Goal: Task Accomplishment & Management: Complete application form

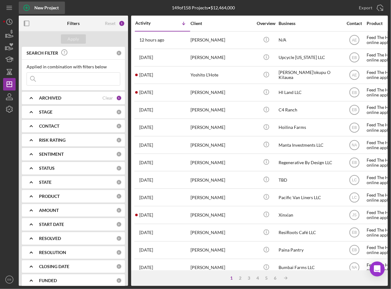
click at [32, 5] on icon "button" at bounding box center [27, 8] width 16 height 16
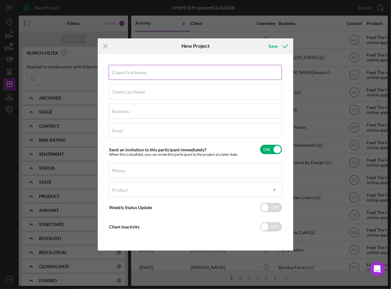
click at [144, 69] on div "Client First Name Required" at bounding box center [195, 73] width 173 height 16
paste input "[PERSON_NAME]"
drag, startPoint x: 156, startPoint y: 75, endPoint x: 140, endPoint y: 74, distance: 15.6
click at [140, 74] on input "[PERSON_NAME]" at bounding box center [195, 72] width 173 height 15
click at [153, 75] on input "[PERSON_NAME]" at bounding box center [195, 72] width 173 height 15
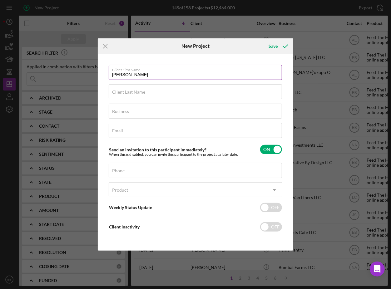
drag, startPoint x: 157, startPoint y: 74, endPoint x: 142, endPoint y: 73, distance: 15.3
click at [142, 73] on input "[PERSON_NAME]" at bounding box center [195, 72] width 173 height 15
type input "[PERSON_NAME]"
click at [130, 92] on label "Client Last Name" at bounding box center [128, 92] width 33 height 5
click at [130, 92] on input "Client Last Name" at bounding box center [195, 91] width 173 height 15
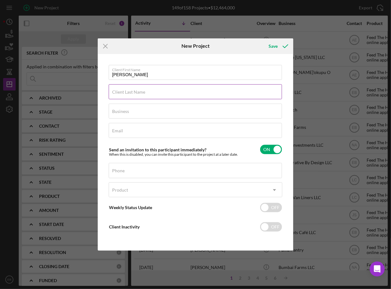
paste input "[PERSON_NAME]"
type input "[PERSON_NAME]"
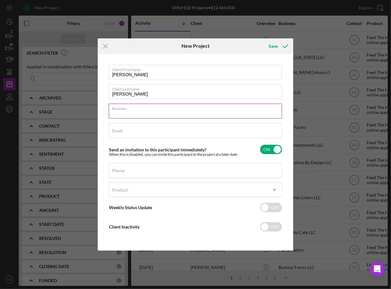
click at [134, 112] on input "Business" at bounding box center [195, 111] width 173 height 15
paste input "[PERSON_NAME] Ranch LLC"
type input "[PERSON_NAME] Ranch LLC"
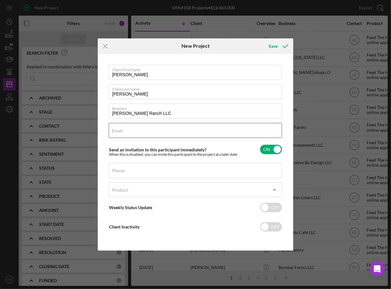
click at [148, 127] on div "Email Required" at bounding box center [195, 131] width 173 height 16
paste input "[EMAIL_ADDRESS][DOMAIN_NAME]"
click at [114, 133] on input "[EMAIL_ADDRESS][DOMAIN_NAME]" at bounding box center [195, 130] width 173 height 15
type input "[EMAIL_ADDRESS][DOMAIN_NAME]"
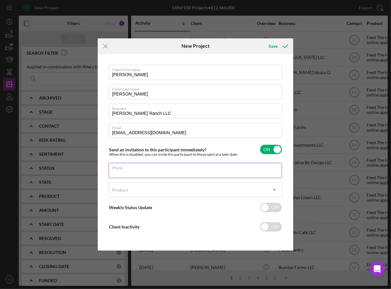
click at [154, 169] on div "Phone" at bounding box center [195, 171] width 173 height 16
paste input "[PHONE_NUMBER]"
type input "[PHONE_NUMBER]"
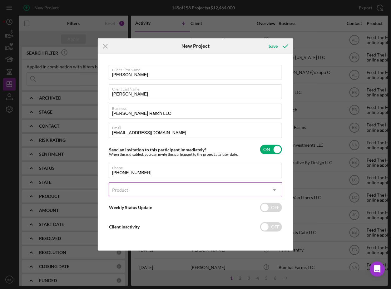
click at [131, 190] on div "Product" at bounding box center [188, 190] width 158 height 14
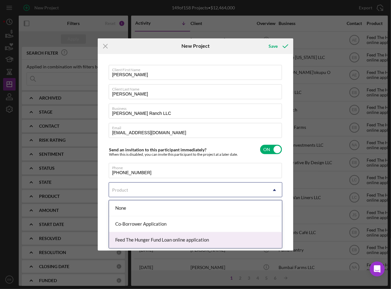
click at [133, 242] on div "Feed The Hunger Fund Loan online application" at bounding box center [195, 240] width 173 height 16
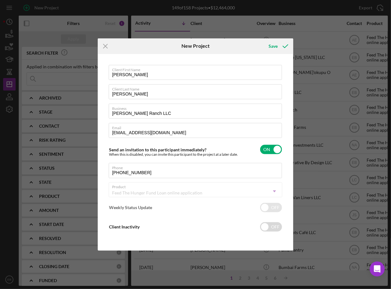
checkbox input "true"
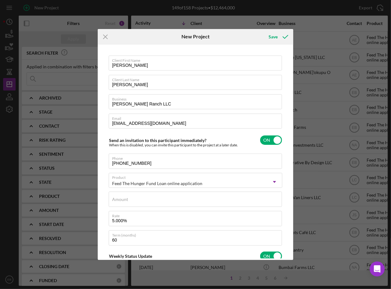
scroll to position [95, 0]
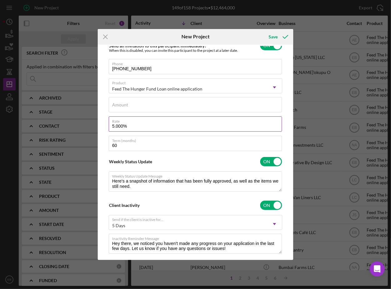
click at [116, 126] on input "5.000%" at bounding box center [195, 123] width 173 height 15
type input "5.500%"
type textarea "Here's a snapshot of information that has been fully approved, as well as the i…"
type textarea "Hey there, we noticed you haven't made any progress on your application in the …"
type input "5.500%"
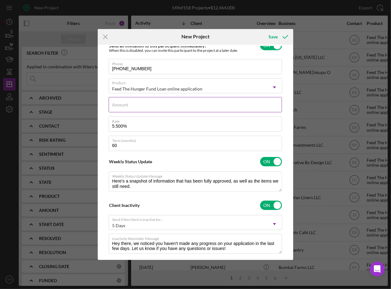
type textarea "Here's a snapshot of information that has been fully approved, as well as the i…"
type textarea "Hey there, we noticed you haven't made any progress on your application in the …"
click at [122, 104] on label "Amount" at bounding box center [120, 104] width 16 height 5
click at [122, 104] on input "Amount" at bounding box center [195, 104] width 173 height 15
type input "$7"
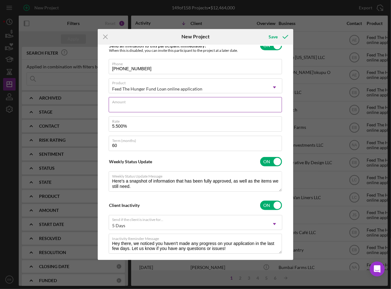
type textarea "Here's a snapshot of information that has been fully approved, as well as the i…"
type textarea "Hey there, we noticed you haven't made any progress on your application in the …"
type input "$75"
type textarea "Here's a snapshot of information that has been fully approved, as well as the i…"
type textarea "Hey there, we noticed you haven't made any progress on your application in the …"
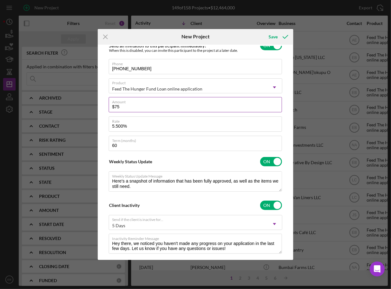
type input "$750"
type textarea "Here's a snapshot of information that has been fully approved, as well as the i…"
type textarea "Hey there, we noticed you haven't made any progress on your application in the …"
type input "$7,500"
type textarea "Here's a snapshot of information that has been fully approved, as well as the i…"
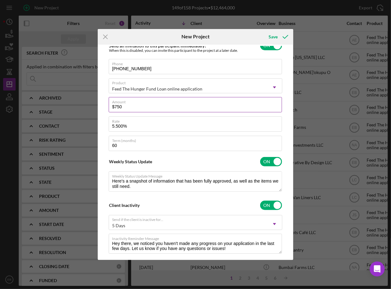
type textarea "Hey there, we noticed you haven't made any progress on your application in the …"
type input "$75,000"
type textarea "Here's a snapshot of information that has been fully approved, as well as the i…"
type textarea "Hey there, we noticed you haven't made any progress on your application in the …"
type input "$75,000"
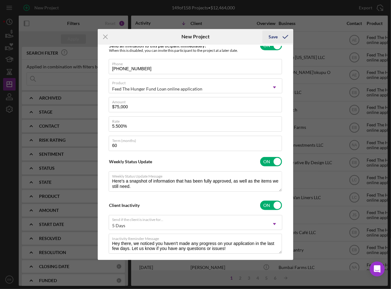
type textarea "Here's a snapshot of information that has been fully approved, as well as the i…"
type textarea "Hey there, we noticed you haven't made any progress on your application in the …"
click at [281, 35] on icon "submit" at bounding box center [285, 37] width 16 height 16
type textarea "Here's a snapshot of information that has been fully approved, as well as the i…"
type textarea "Hey there, we noticed you haven't made any progress on your application in the …"
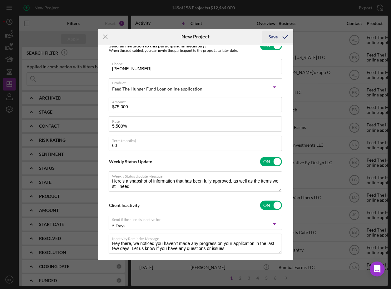
type textarea "Here's a snapshot of information that has been fully approved, as well as the i…"
type textarea "Hey there, we noticed you haven't made any progress on your application in the …"
checkbox input "false"
